Goal: Information Seeking & Learning: Understand process/instructions

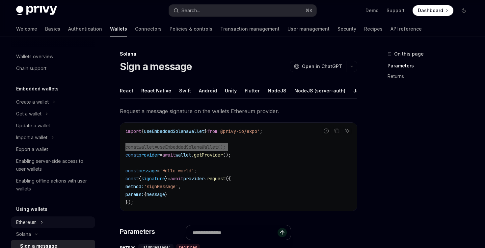
scroll to position [104, 0]
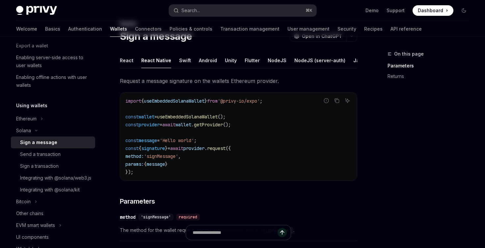
scroll to position [40, 0]
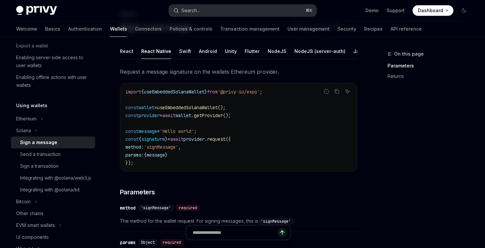
click at [196, 7] on div "Search..." at bounding box center [190, 11] width 18 height 8
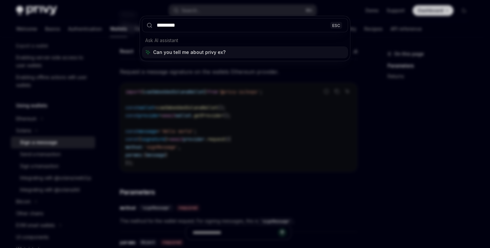
type input "**********"
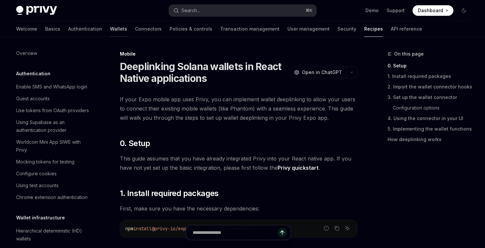
click at [110, 28] on link "Wallets" at bounding box center [118, 29] width 17 height 16
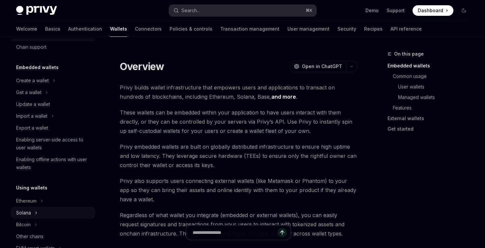
scroll to position [22, 0]
click at [48, 213] on button "Solana" at bounding box center [53, 212] width 84 height 12
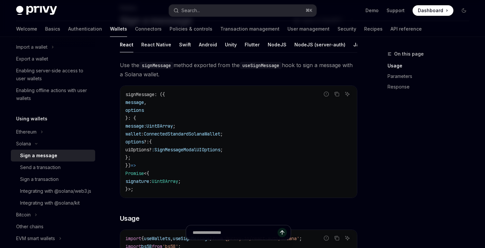
scroll to position [48, 0]
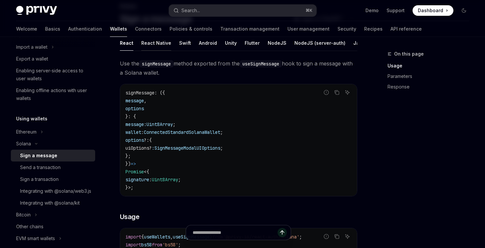
click at [152, 41] on button "React Native" at bounding box center [156, 42] width 30 height 15
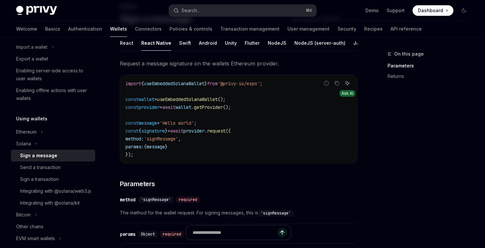
click at [345, 86] on icon "Ask AI" at bounding box center [347, 83] width 5 height 5
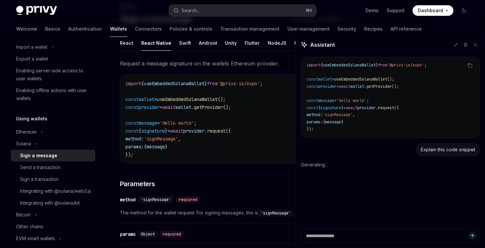
click at [326, 234] on div at bounding box center [238, 236] width 237 height 24
click at [326, 237] on div at bounding box center [238, 236] width 237 height 24
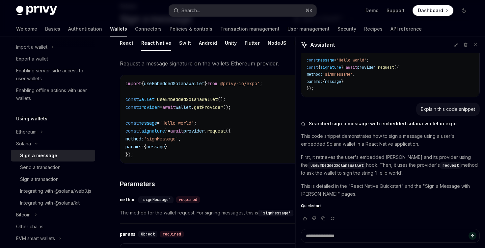
scroll to position [50, 0]
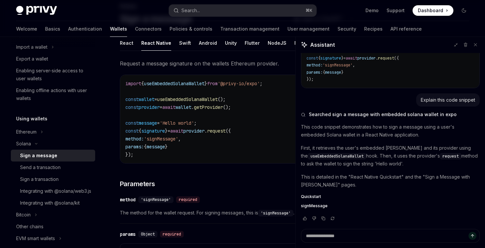
click at [196, 154] on code "import { useEmbeddedSolanaWallet } from '@privy-io/expo' ; const wallet = useEm…" at bounding box center [238, 119] width 226 height 79
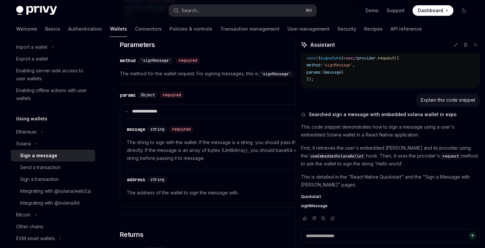
scroll to position [283, 0]
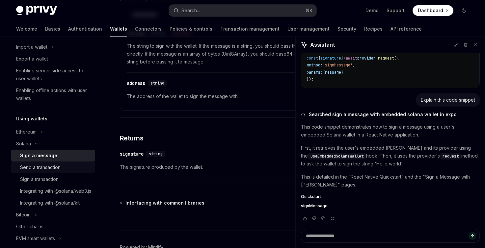
click at [52, 166] on div "Send a transaction" at bounding box center [40, 168] width 40 height 8
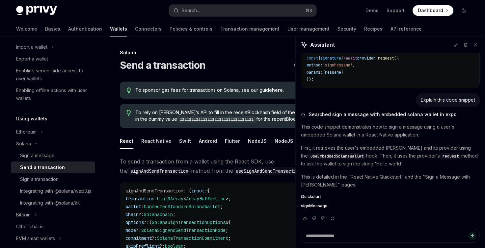
scroll to position [9, 0]
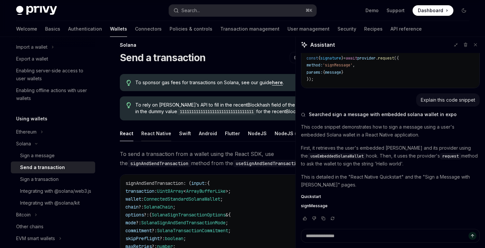
click at [161, 129] on button "React Native" at bounding box center [156, 133] width 30 height 15
type textarea "*"
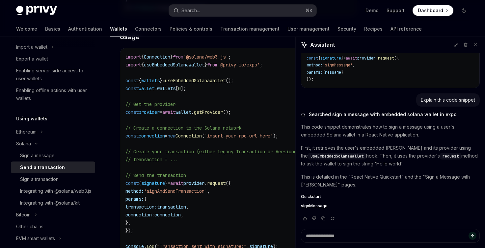
scroll to position [234, 0]
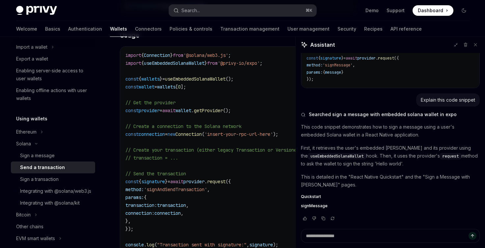
click at [346, 234] on div at bounding box center [238, 236] width 237 height 24
click at [332, 235] on div at bounding box center [238, 236] width 237 height 24
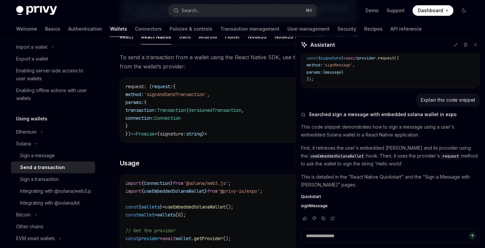
scroll to position [106, 0]
